Goal: Information Seeking & Learning: Learn about a topic

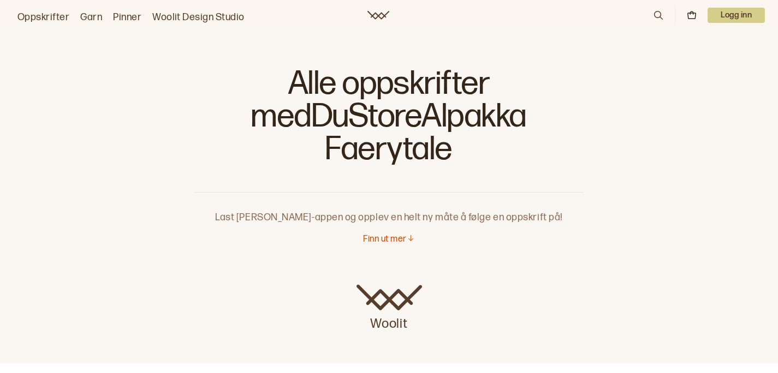
click at [80, 16] on link "Garn" at bounding box center [91, 17] width 22 height 15
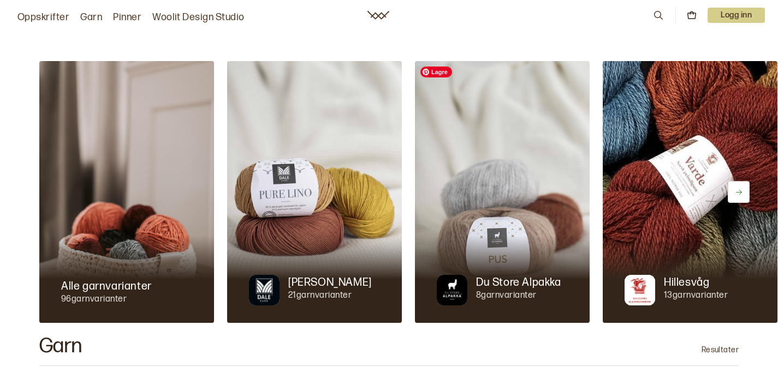
click at [449, 143] on img at bounding box center [502, 192] width 175 height 262
click at [500, 279] on p "Du Store Alpakka" at bounding box center [518, 282] width 85 height 15
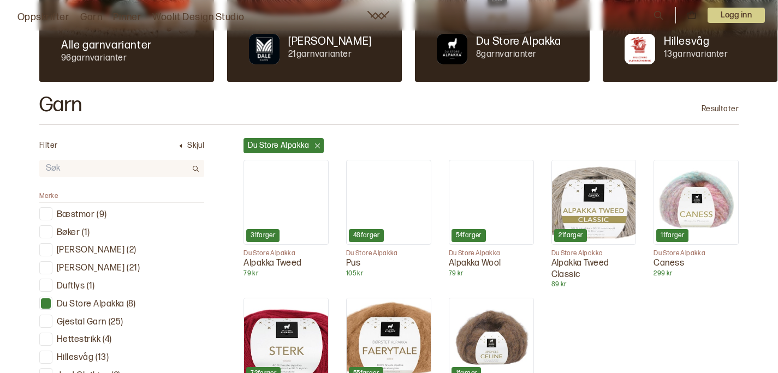
scroll to position [280, 0]
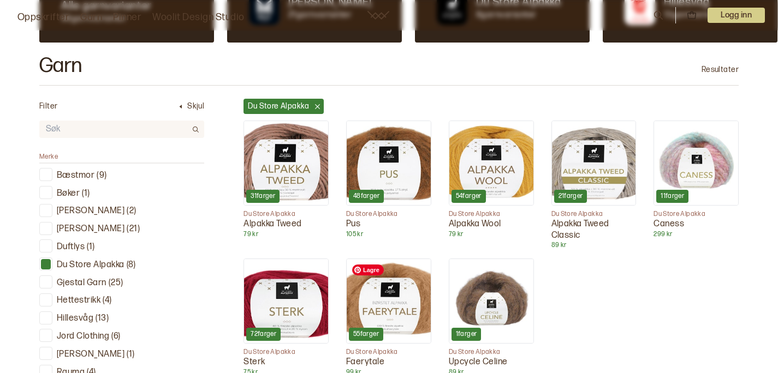
click at [380, 299] on img at bounding box center [389, 301] width 84 height 84
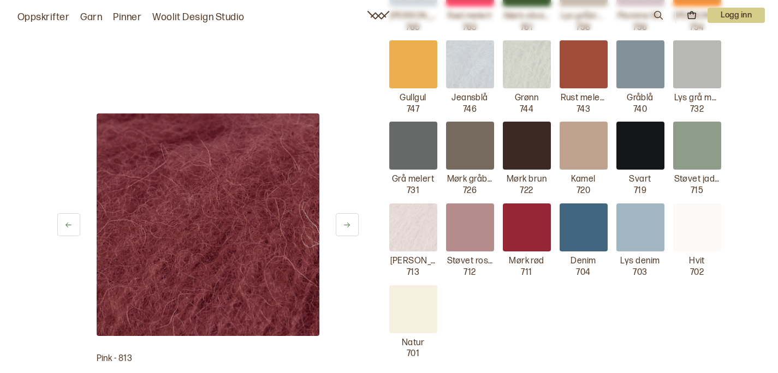
scroll to position [688, 0]
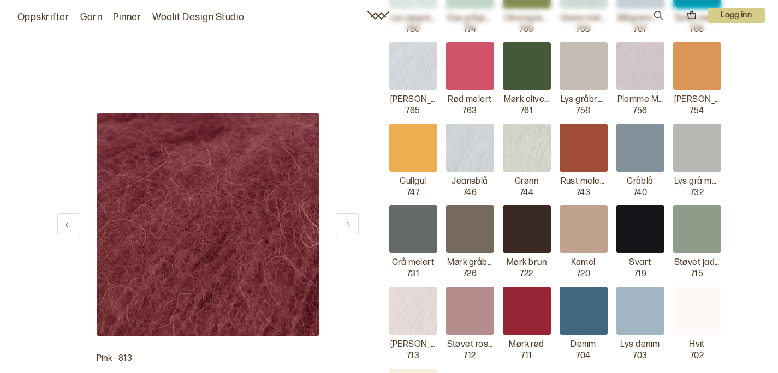
scroll to position [280, 0]
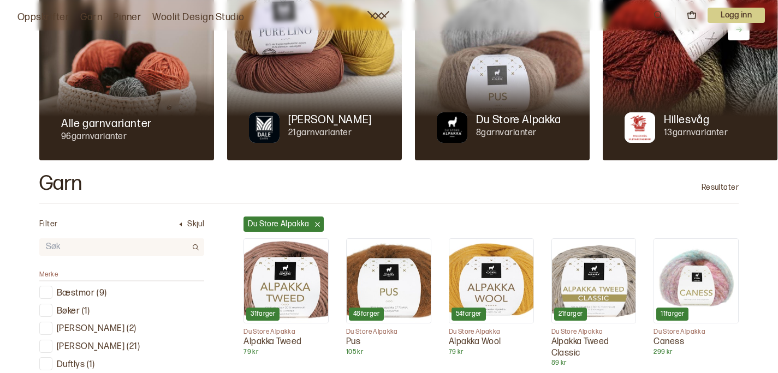
scroll to position [26, 0]
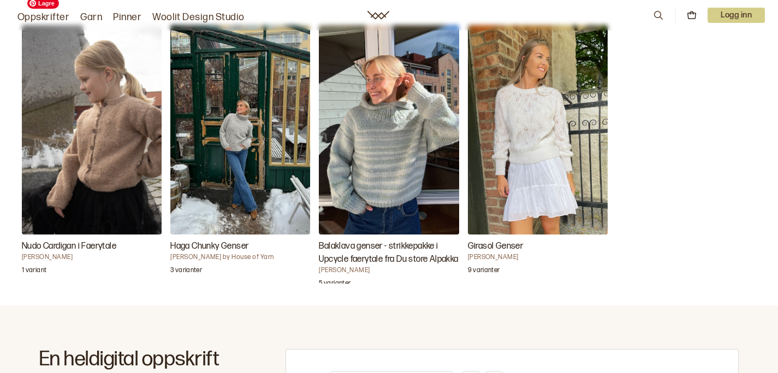
scroll to position [401, 0]
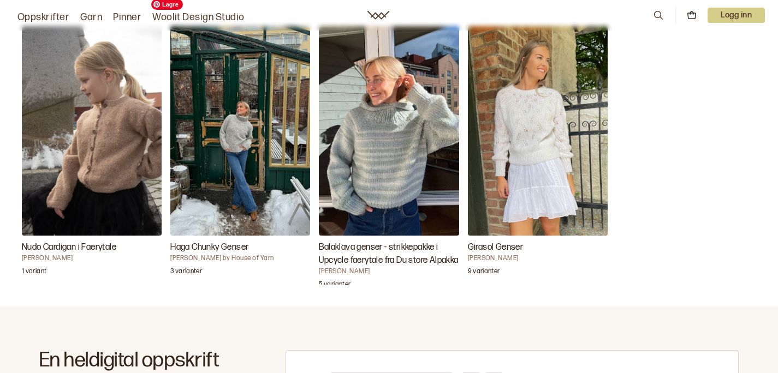
click at [180, 69] on img "Haga Chunky Genser" at bounding box center [240, 131] width 140 height 210
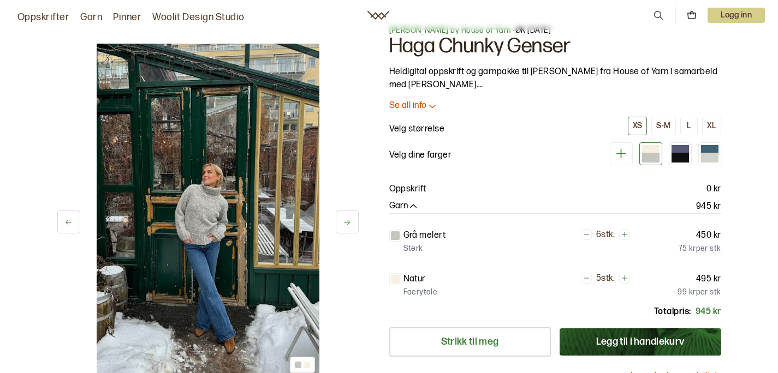
scroll to position [21, 0]
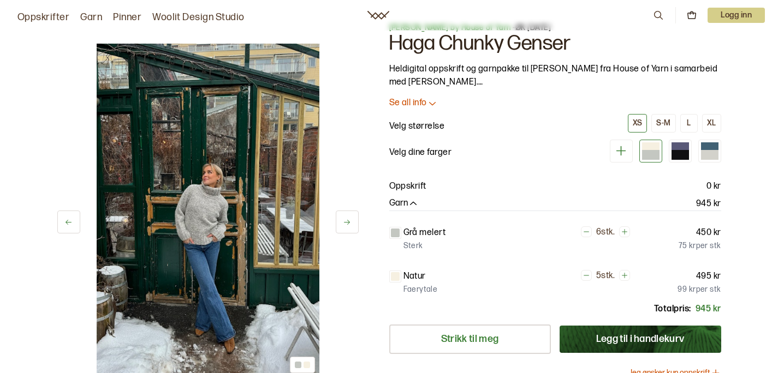
click at [411, 103] on p "Se all info" at bounding box center [408, 103] width 38 height 11
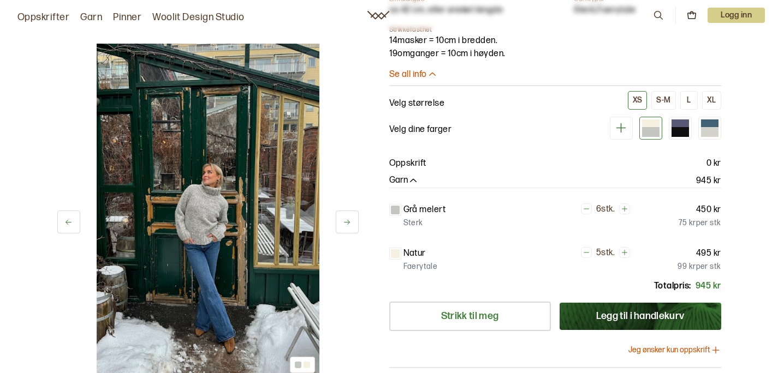
scroll to position [434, 0]
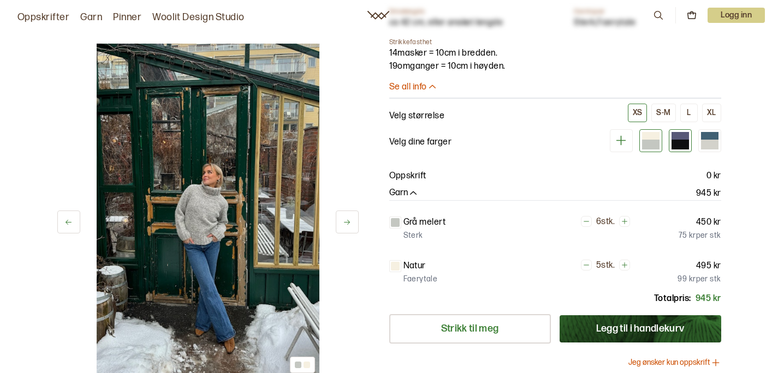
click at [675, 139] on div at bounding box center [679, 136] width 17 height 8
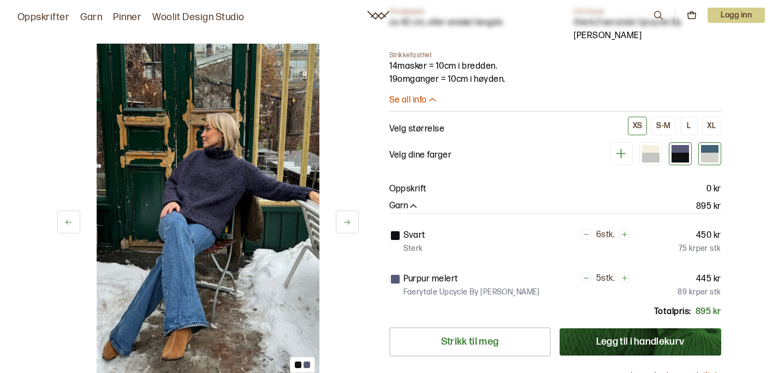
click at [712, 144] on div at bounding box center [709, 153] width 23 height 23
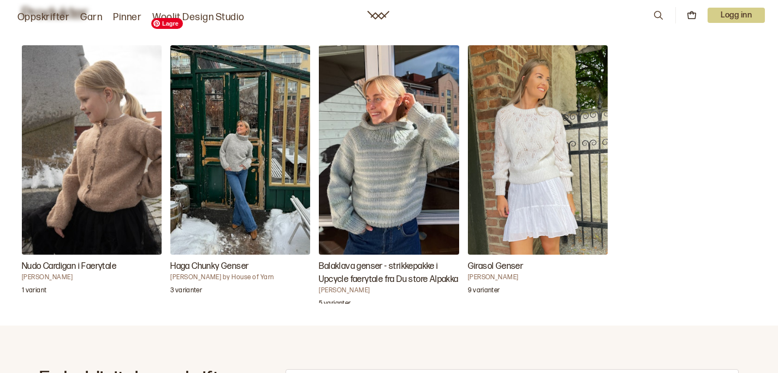
scroll to position [367, 0]
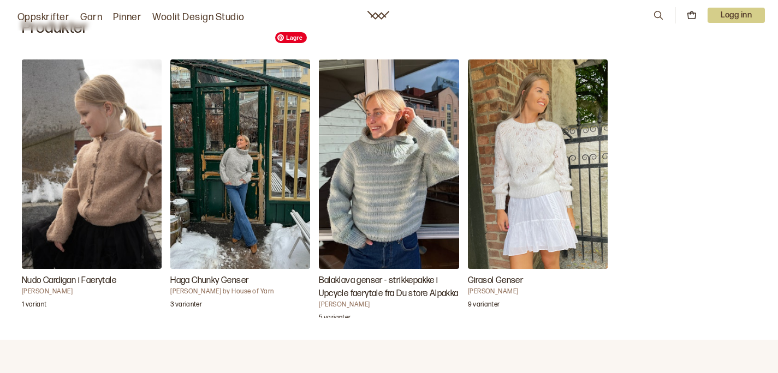
click at [319, 130] on img "Balaklava genser - strikkepakke i Upcycle faerytale fra Du store Alpakka" at bounding box center [389, 164] width 140 height 210
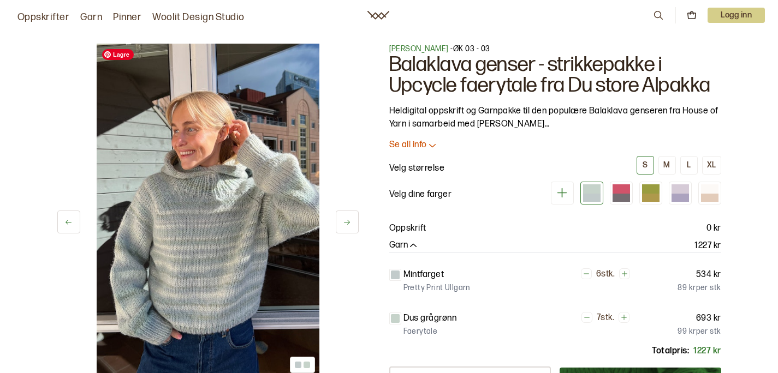
scroll to position [1, 0]
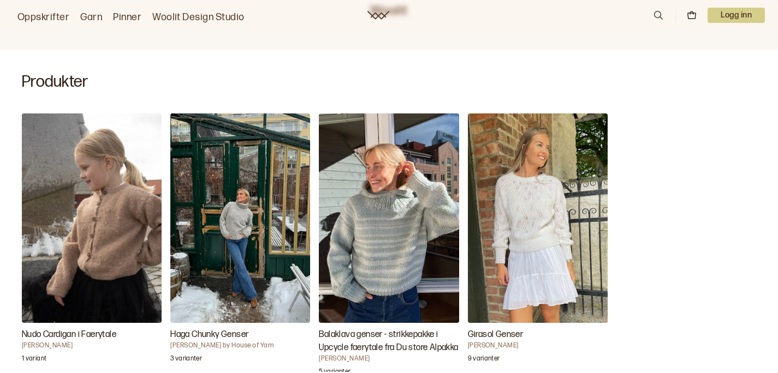
scroll to position [336, 0]
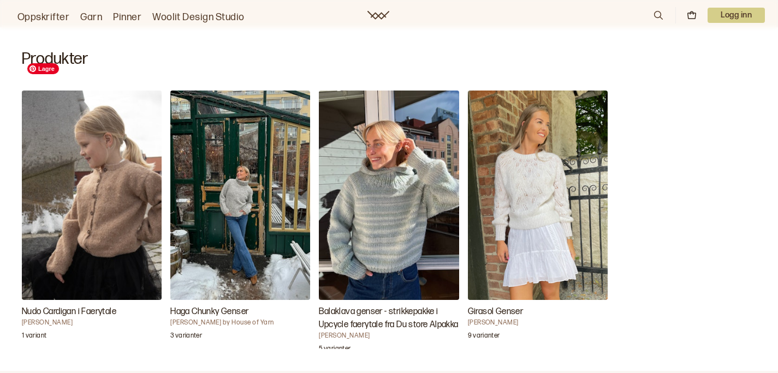
click at [58, 124] on img "Nudo Cardigan i Faerytale" at bounding box center [92, 196] width 140 height 210
